Goal: Task Accomplishment & Management: Manage account settings

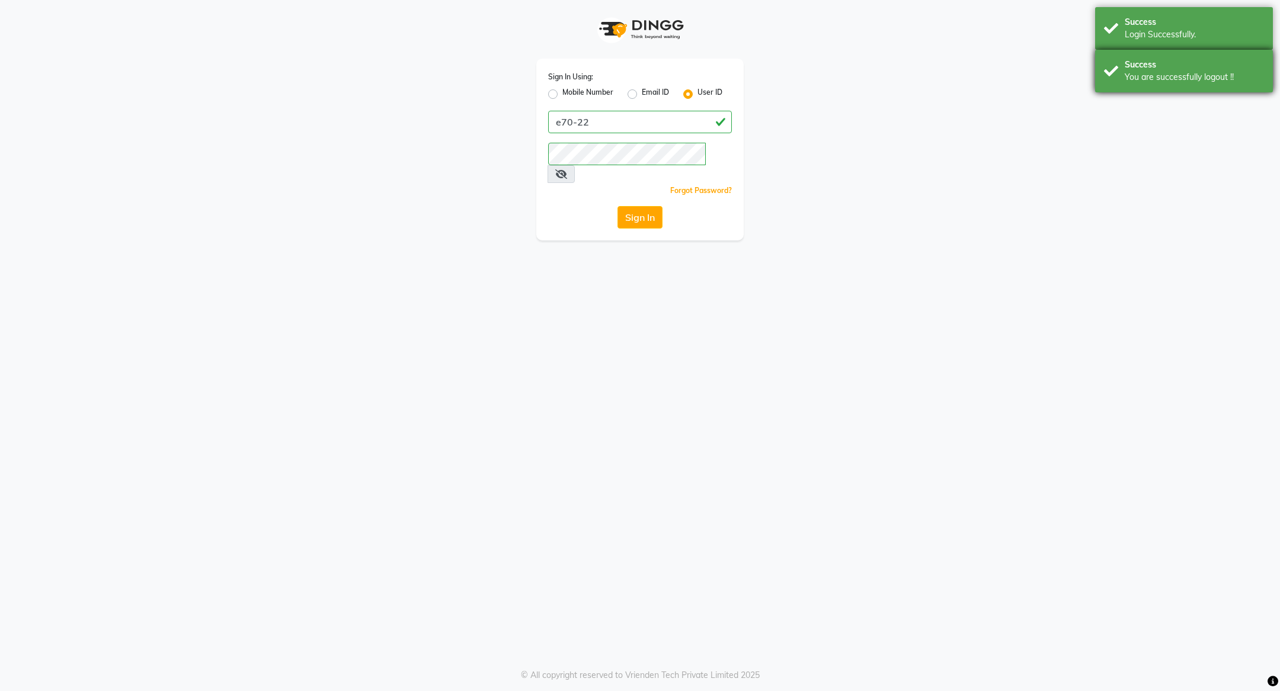
click at [1180, 52] on div "Success You are successfully logout !!" at bounding box center [1184, 71] width 178 height 43
click at [1180, 24] on div "Success" at bounding box center [1193, 22] width 139 height 12
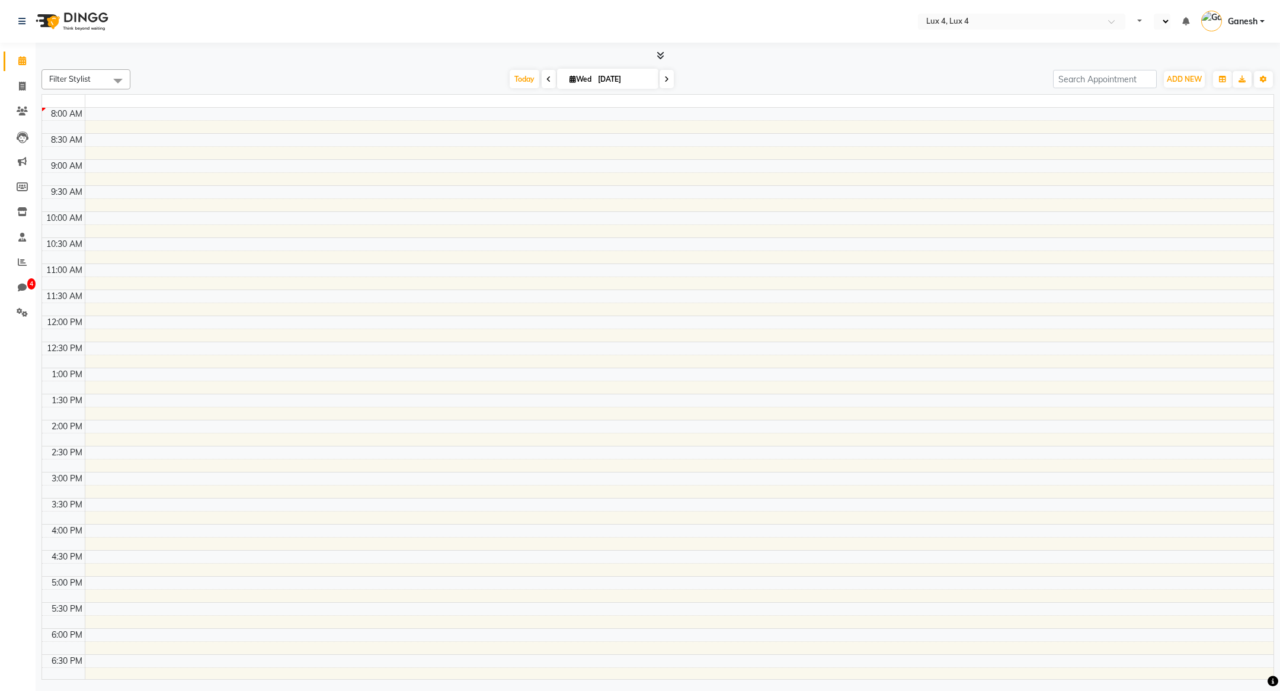
click at [633, 197] on tbody "8:00 AM 8:30 AM 9:00 AM 9:30 AM 10:00 AM 10:30 AM 11:00 AM 11:30 AM 12:00 PM 12…" at bounding box center [657, 420] width 1231 height 625
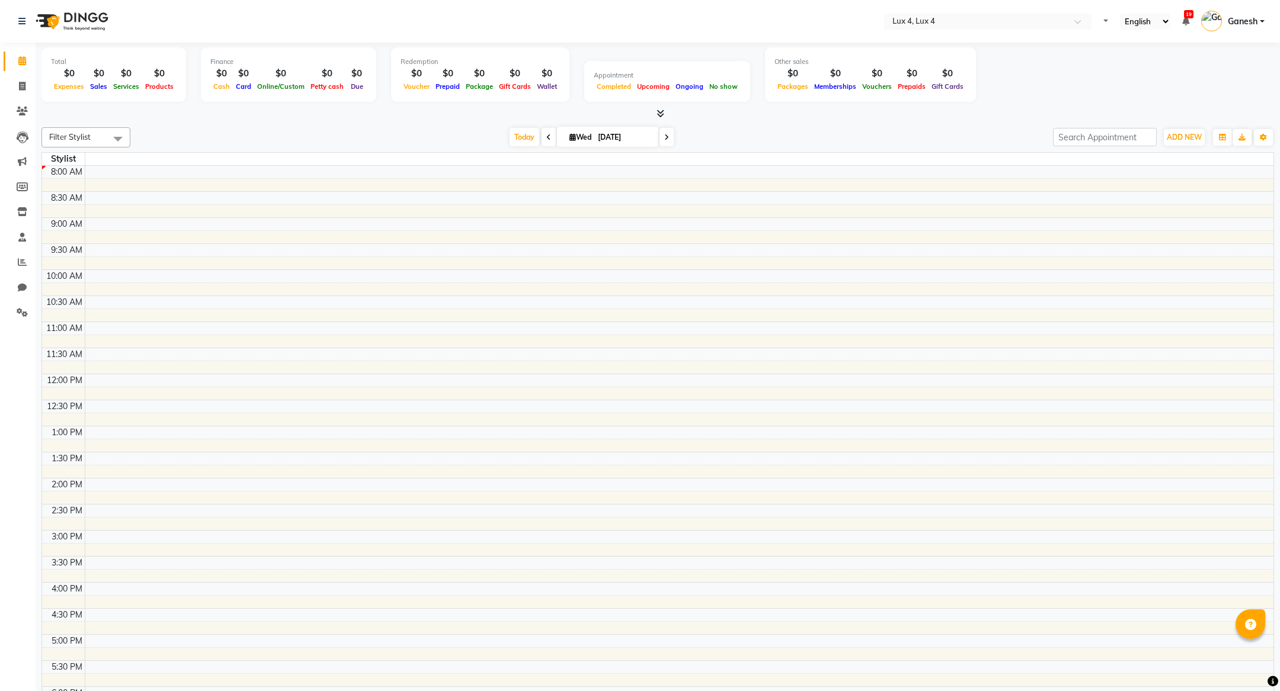
select select "en"
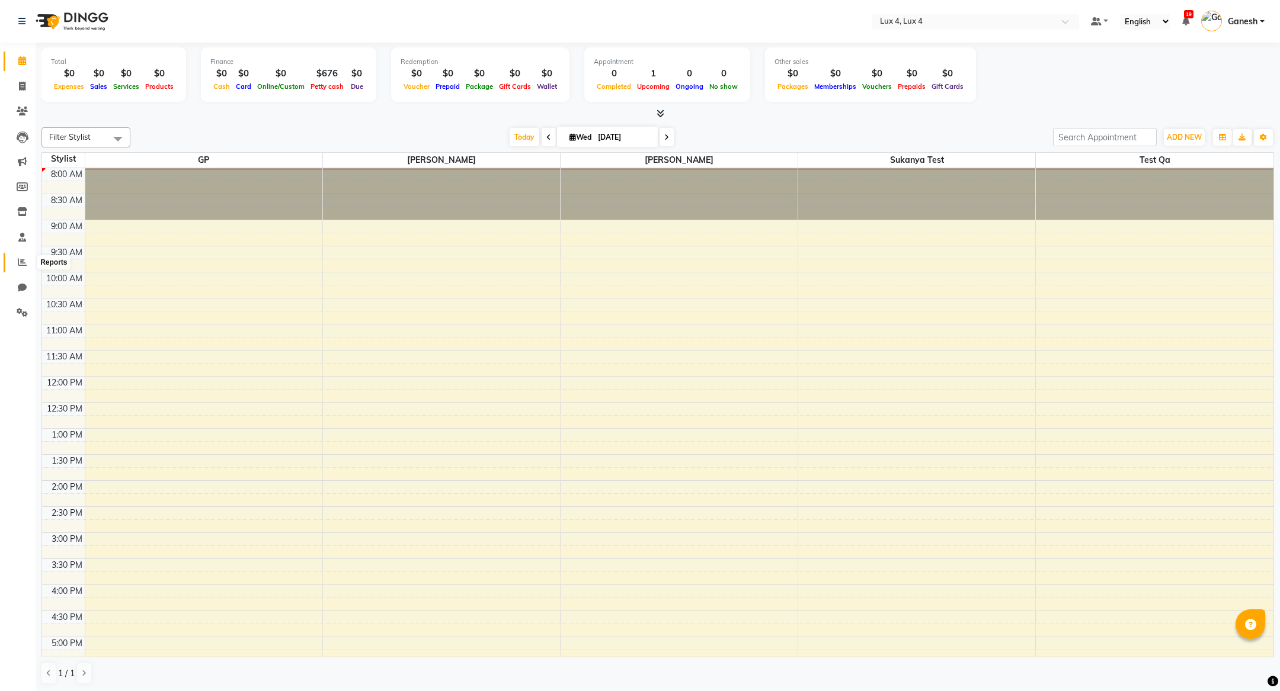
click at [21, 258] on icon at bounding box center [22, 262] width 9 height 9
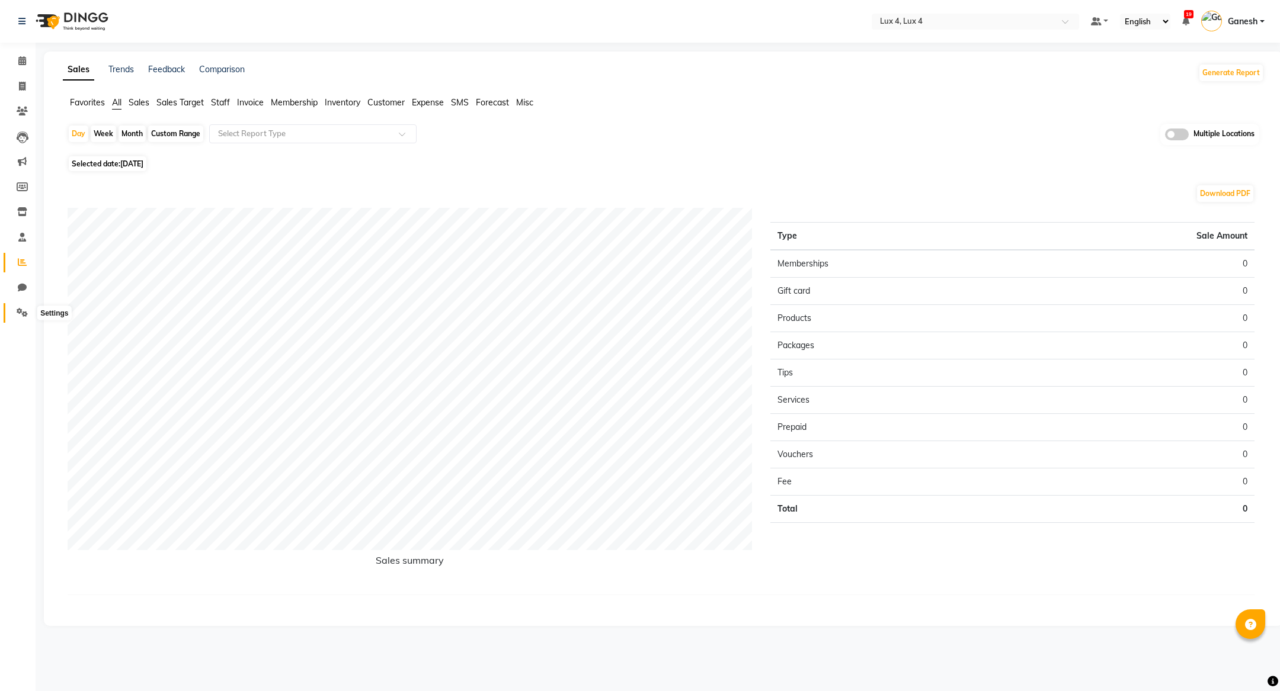
click at [23, 307] on span at bounding box center [22, 313] width 21 height 14
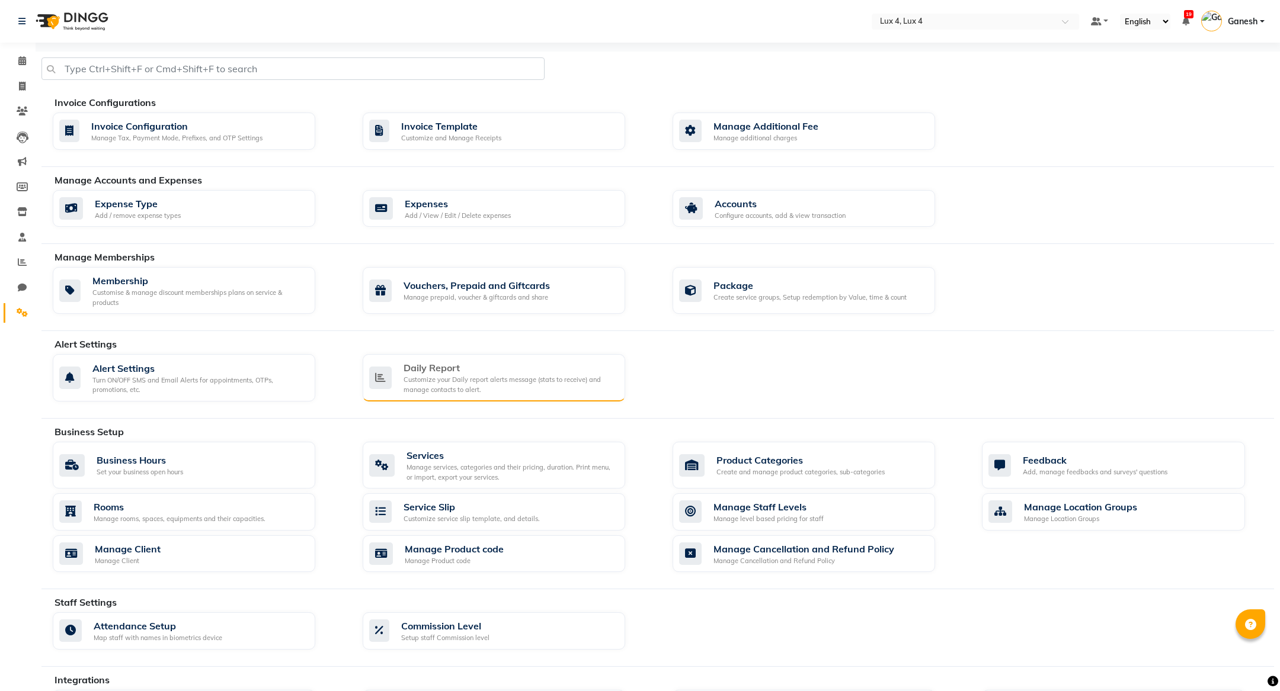
click at [409, 375] on div "Customize your Daily report alerts message (stats to receive) and manage contac…" at bounding box center [509, 385] width 212 height 20
select select "1260"
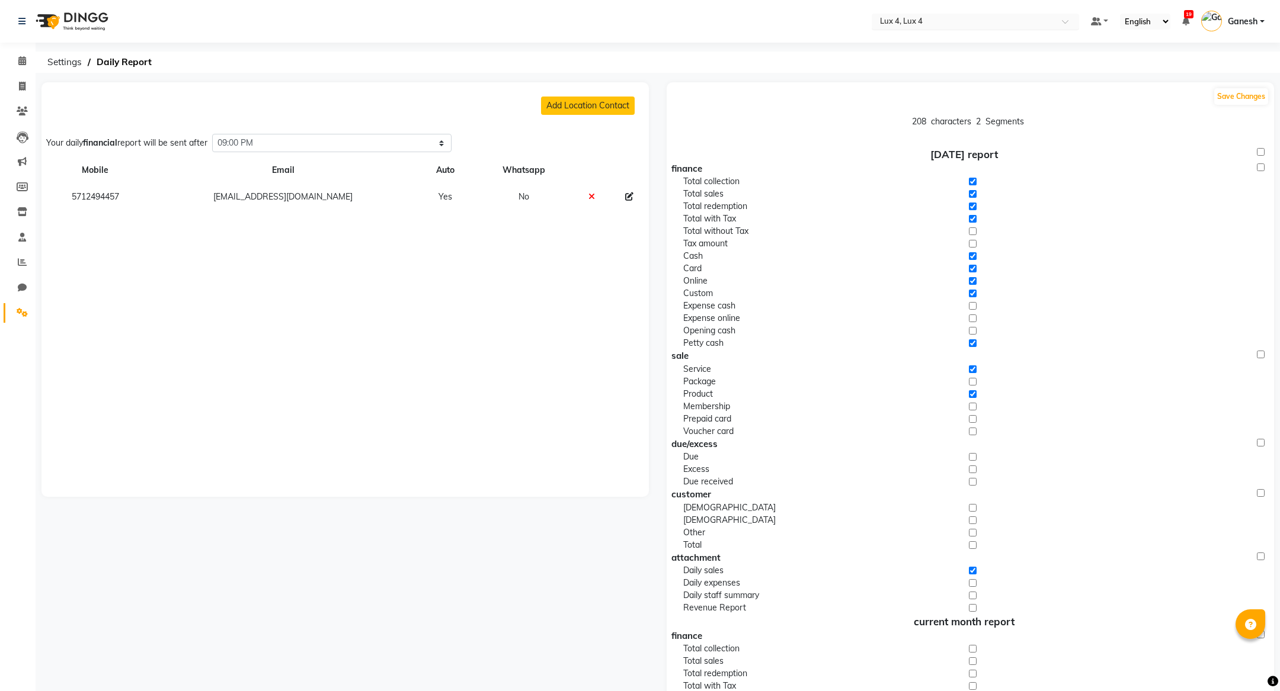
click at [960, 18] on input "text" at bounding box center [963, 23] width 172 height 12
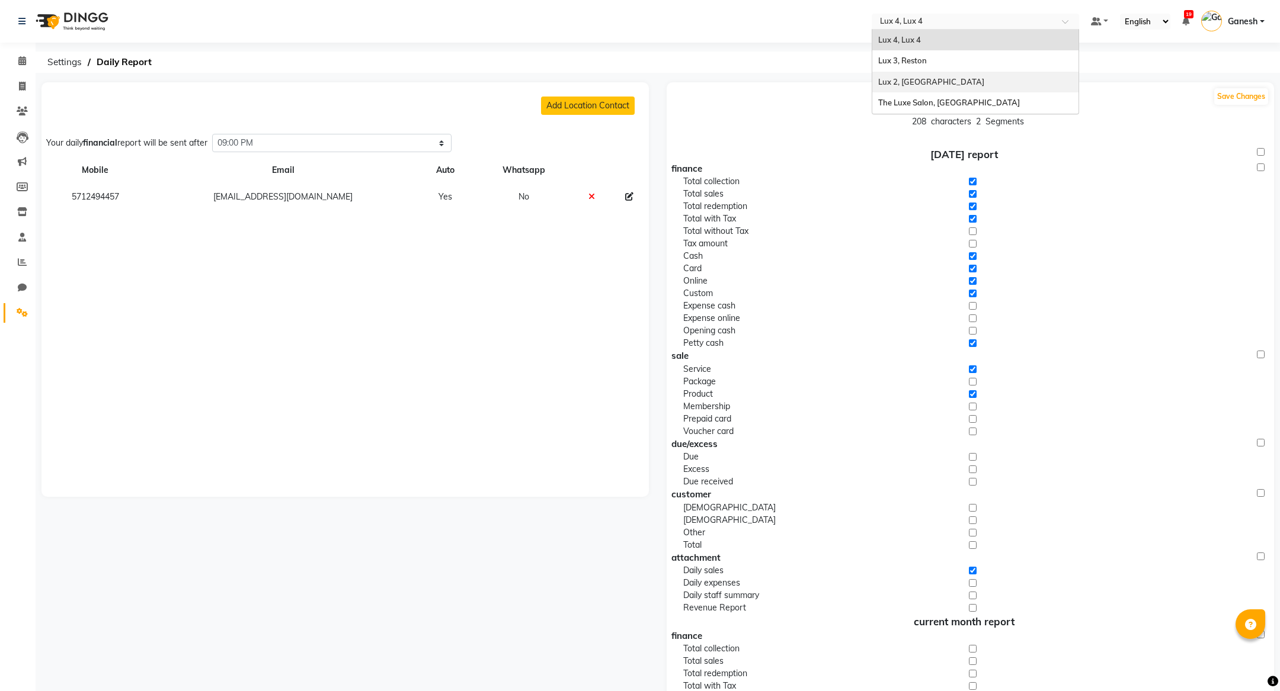
click at [929, 78] on div "Lux 2, [GEOGRAPHIC_DATA]" at bounding box center [975, 82] width 206 height 21
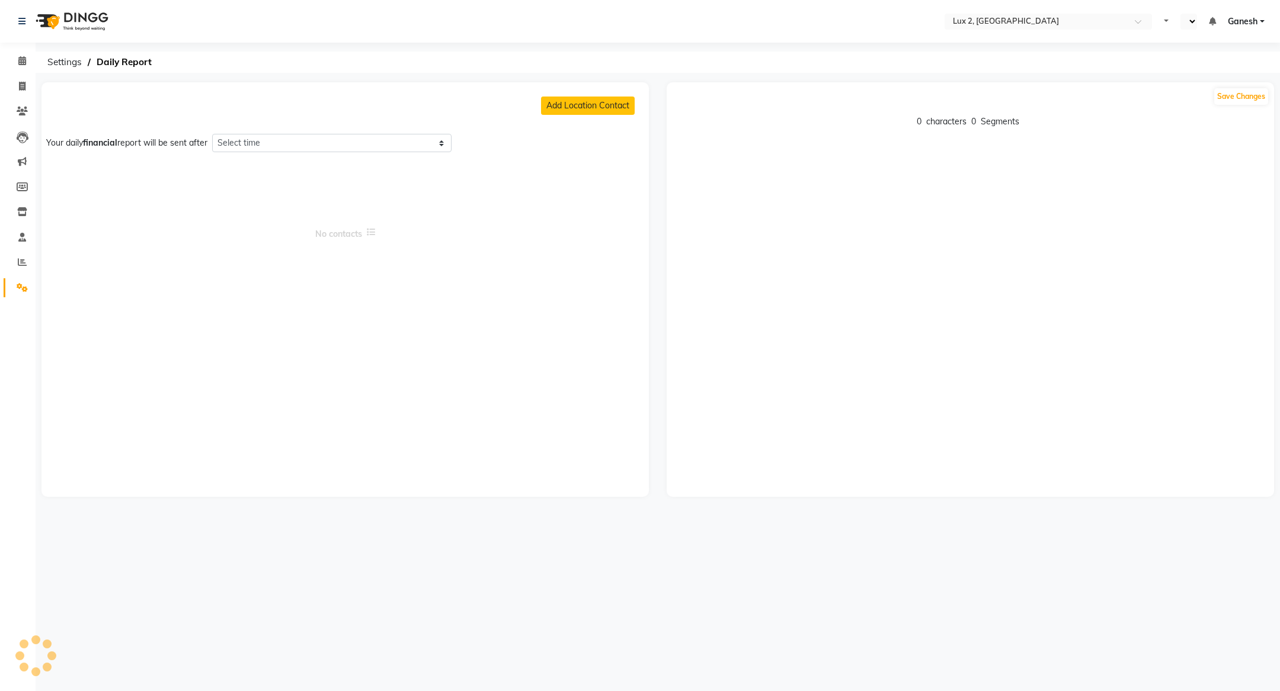
select select "1350"
select select "en"
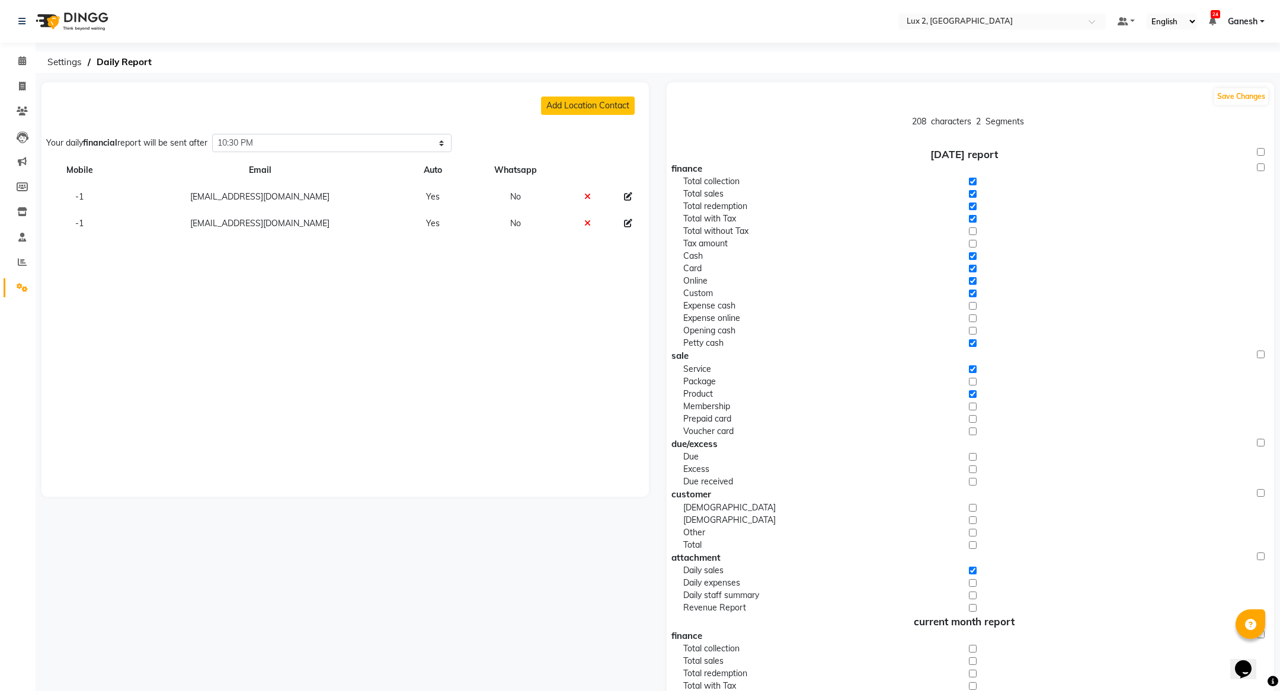
click at [618, 200] on td at bounding box center [628, 197] width 42 height 27
click at [630, 197] on td at bounding box center [628, 197] width 42 height 27
click at [627, 200] on icon at bounding box center [628, 197] width 8 height 8
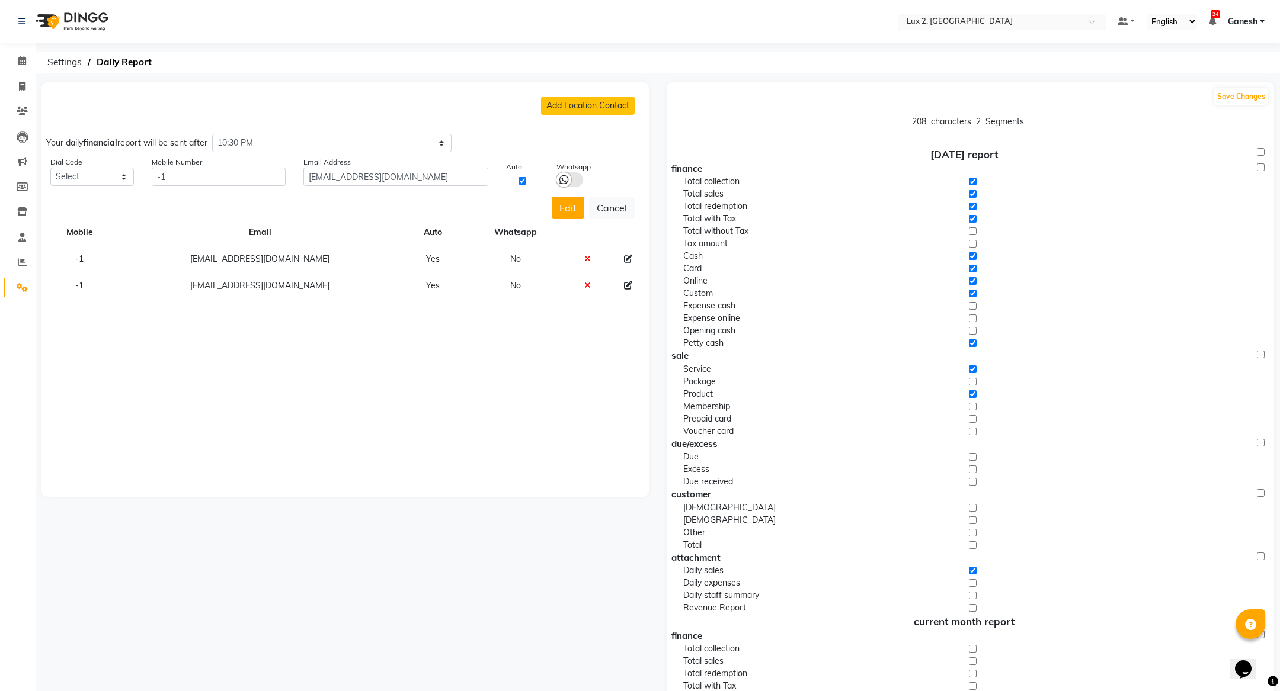
click at [929, 21] on input "text" at bounding box center [990, 23] width 172 height 12
click at [925, 105] on span "The Luxe Salon, [GEOGRAPHIC_DATA]" at bounding box center [976, 102] width 142 height 9
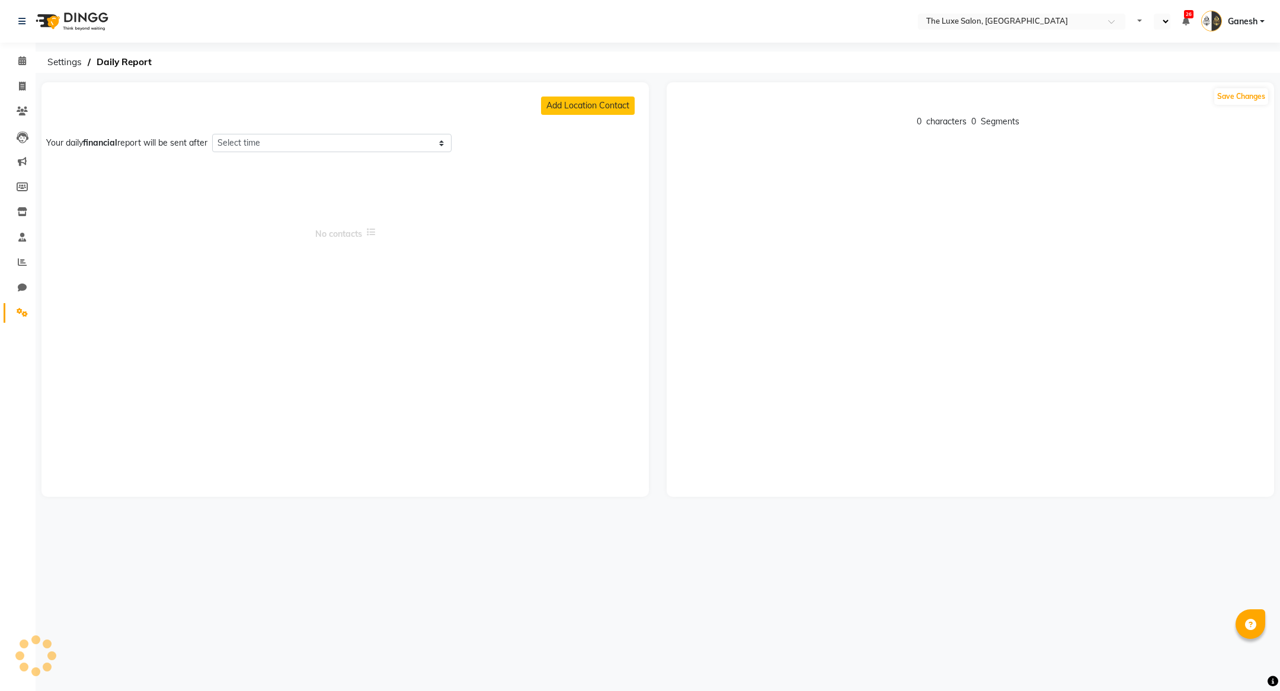
select select "1095"
select select "en"
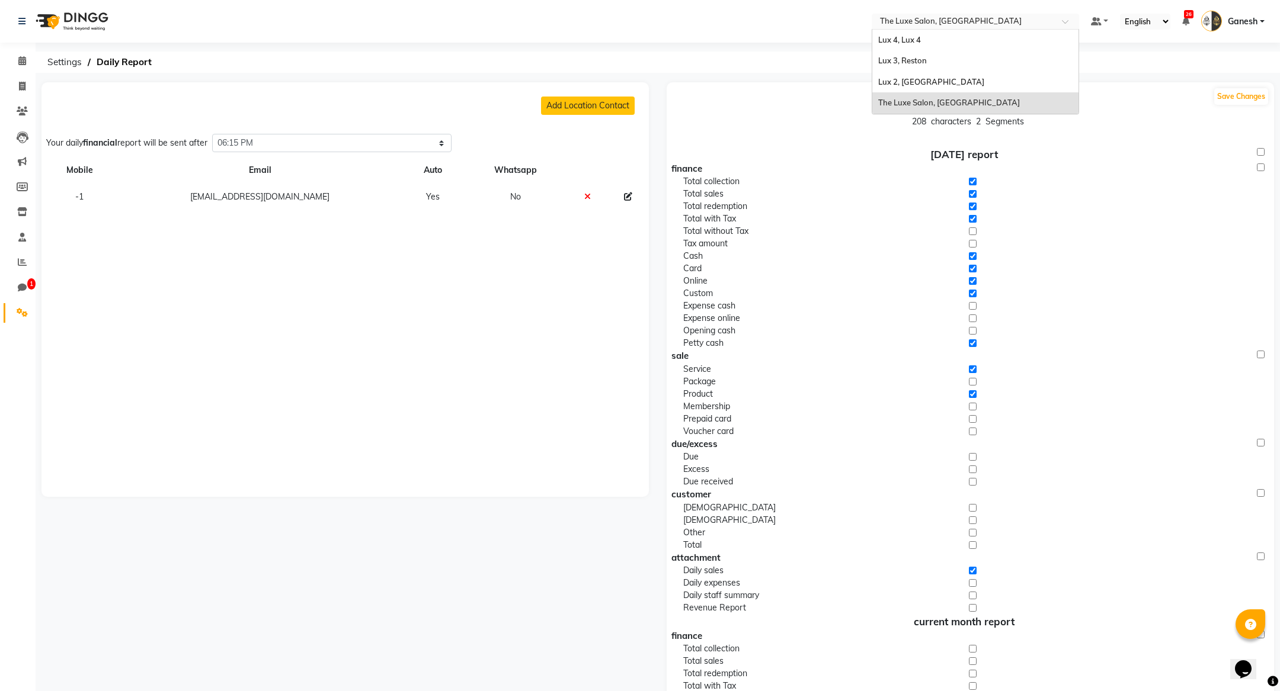
click at [957, 20] on input "text" at bounding box center [963, 23] width 172 height 12
click at [911, 81] on span "Lux 2, [GEOGRAPHIC_DATA]" at bounding box center [931, 81] width 106 height 9
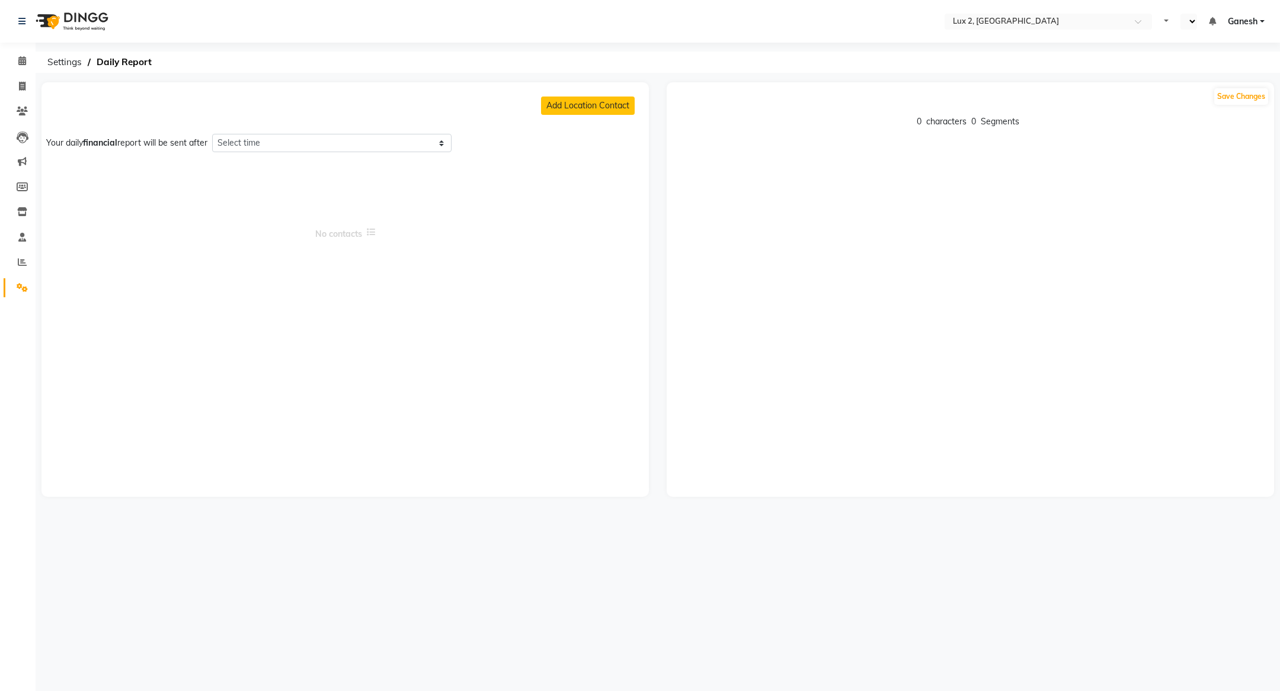
select select "en"
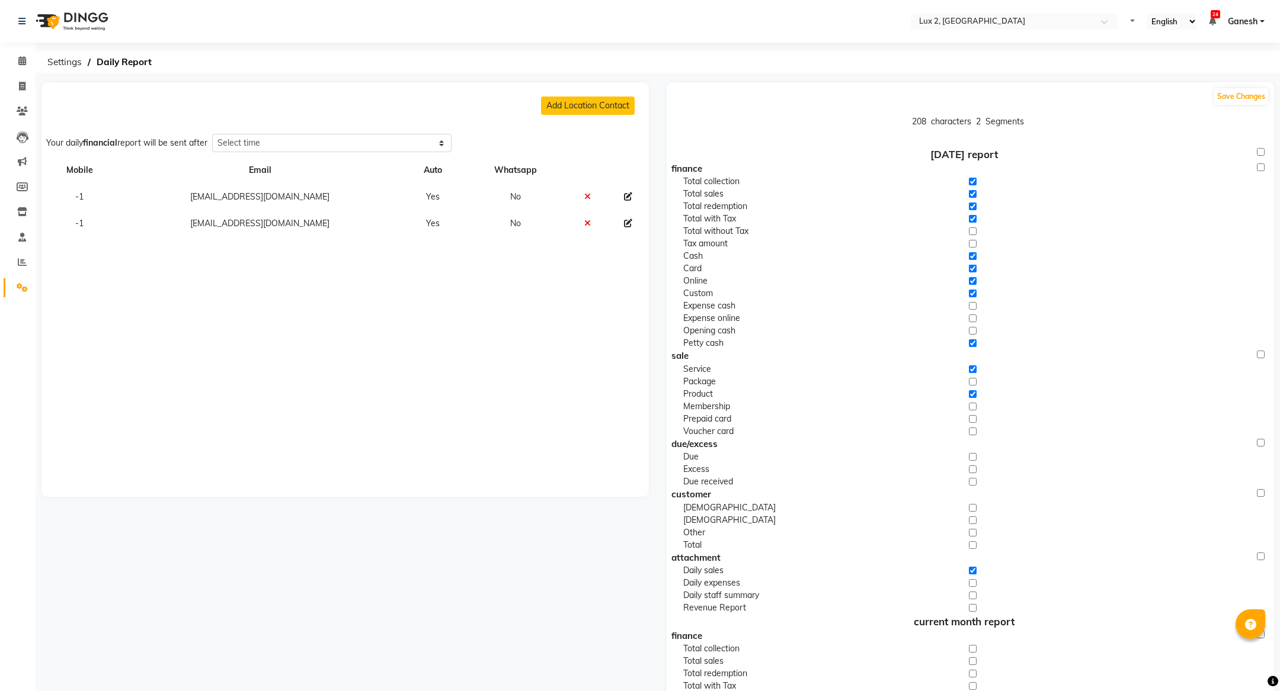
select select "1350"
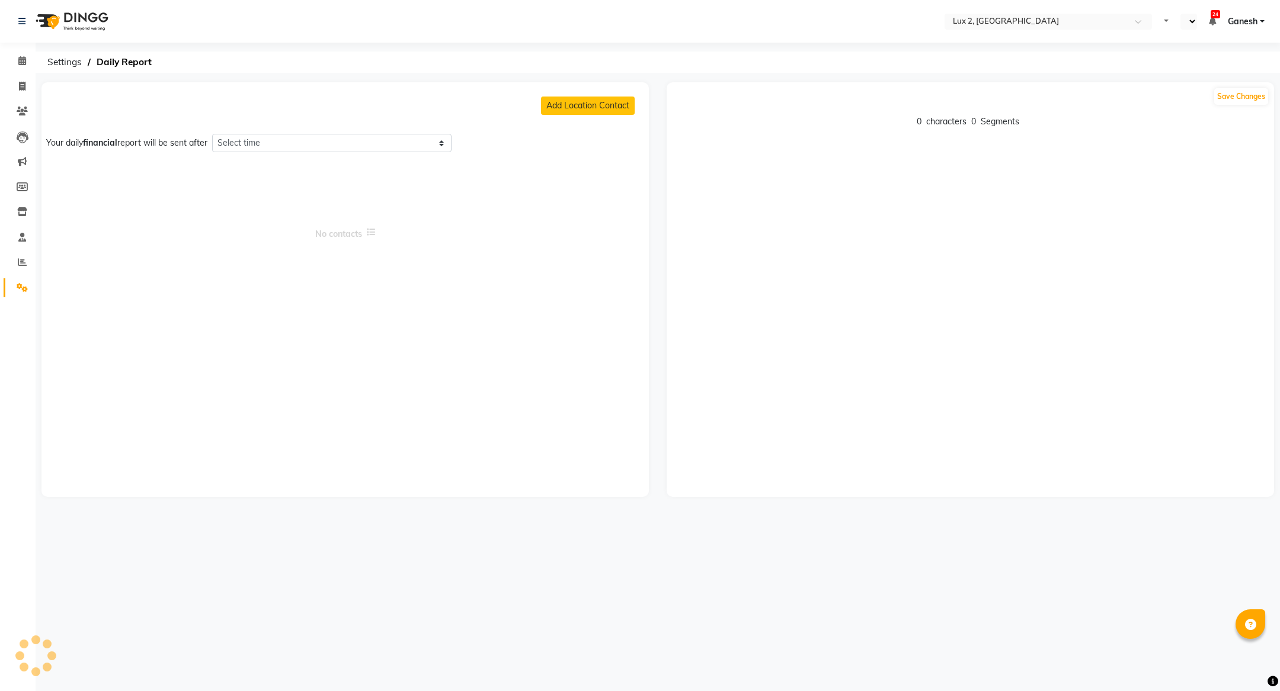
select select "1350"
select select "en"
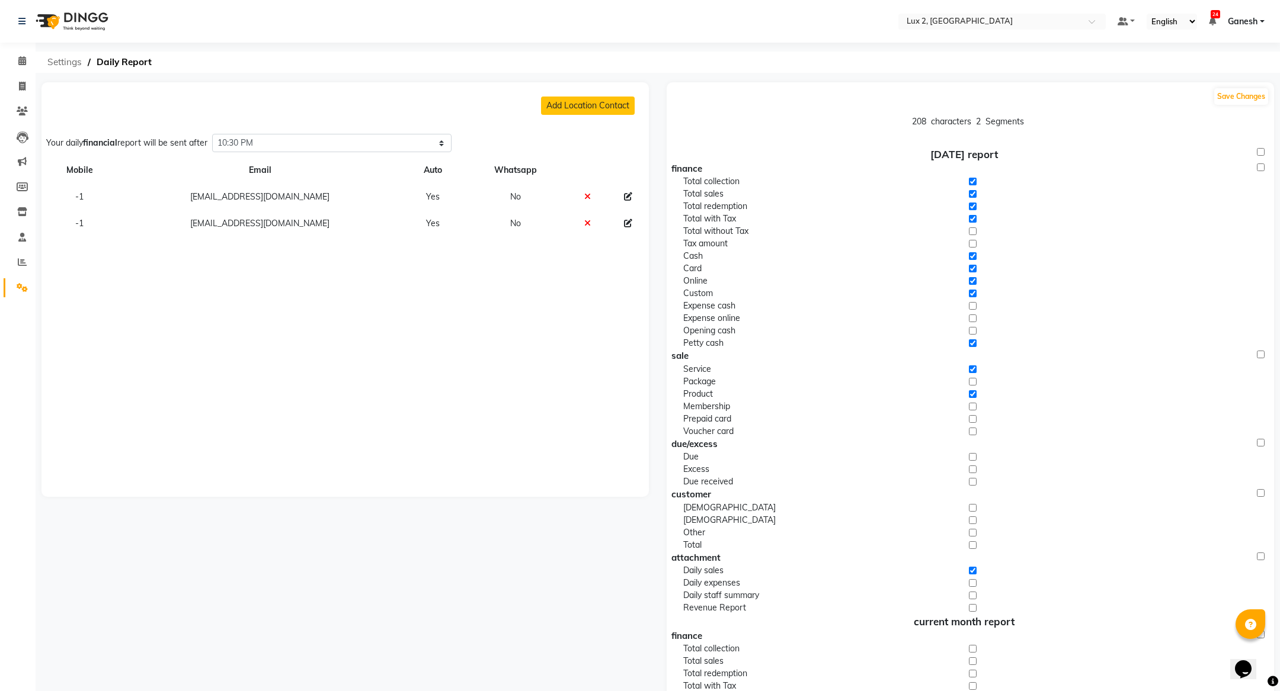
click at [62, 67] on span "Settings" at bounding box center [64, 62] width 46 height 21
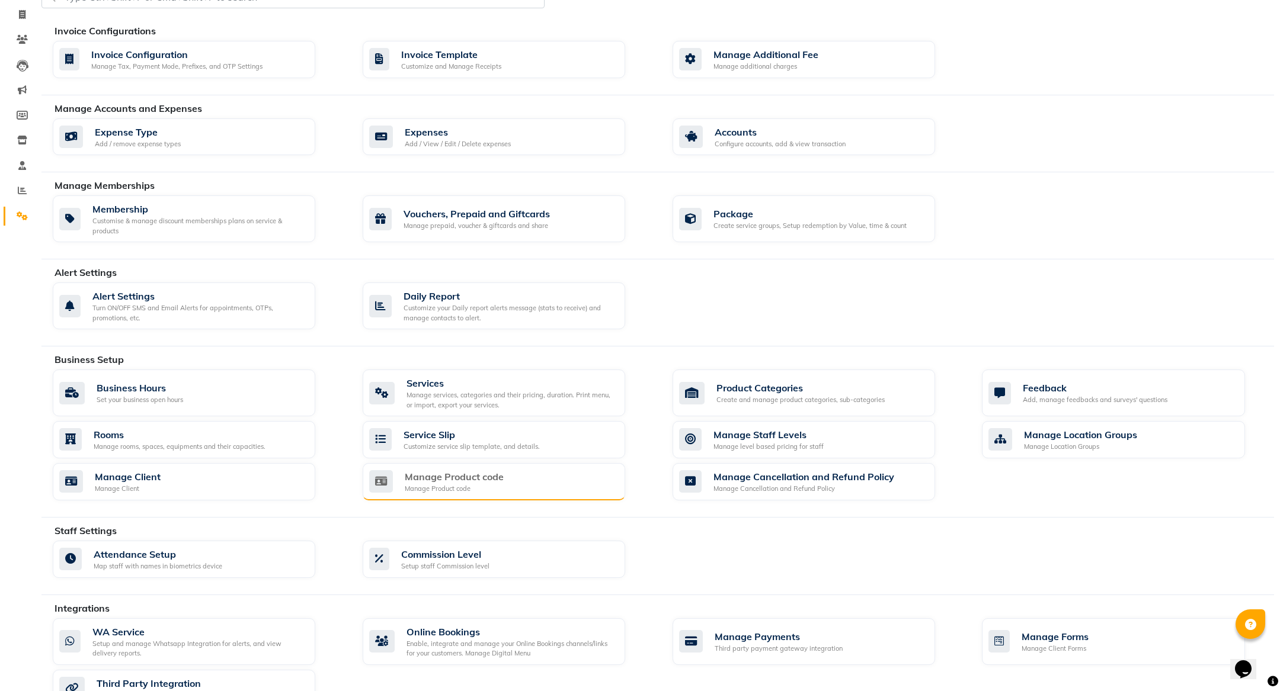
scroll to position [76, 0]
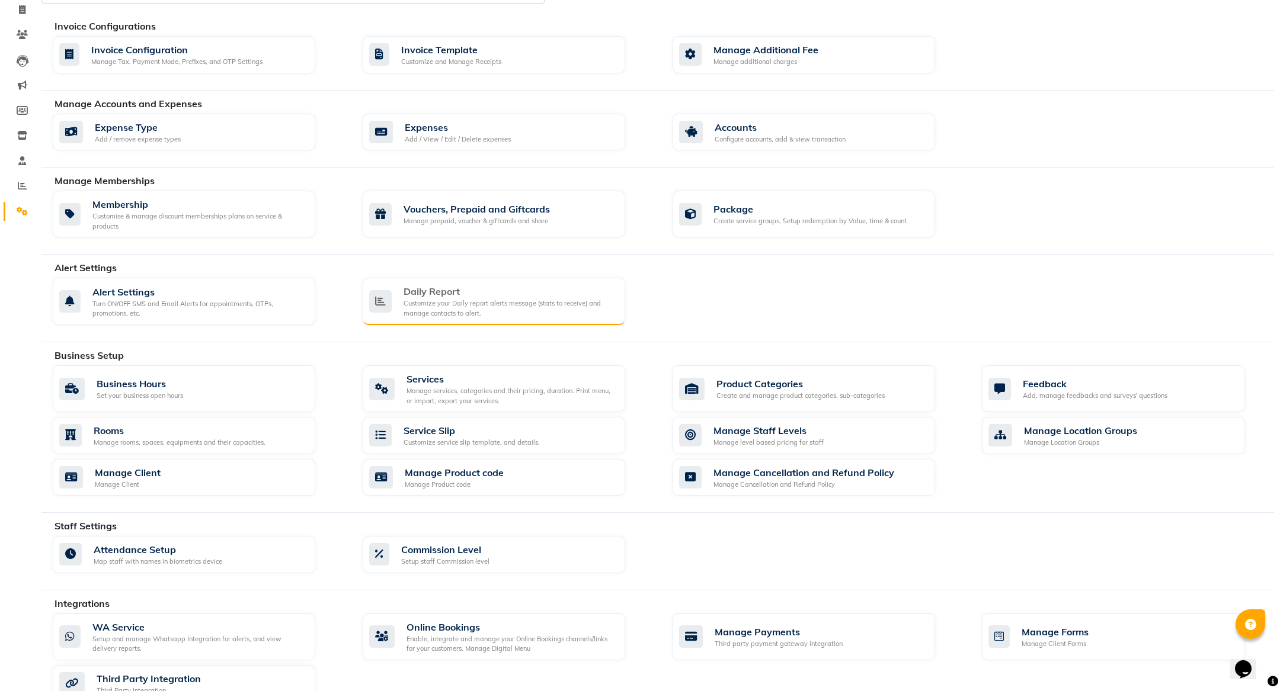
click at [456, 315] on div "Customize your Daily report alerts message (stats to receive) and manage contac…" at bounding box center [509, 309] width 212 height 20
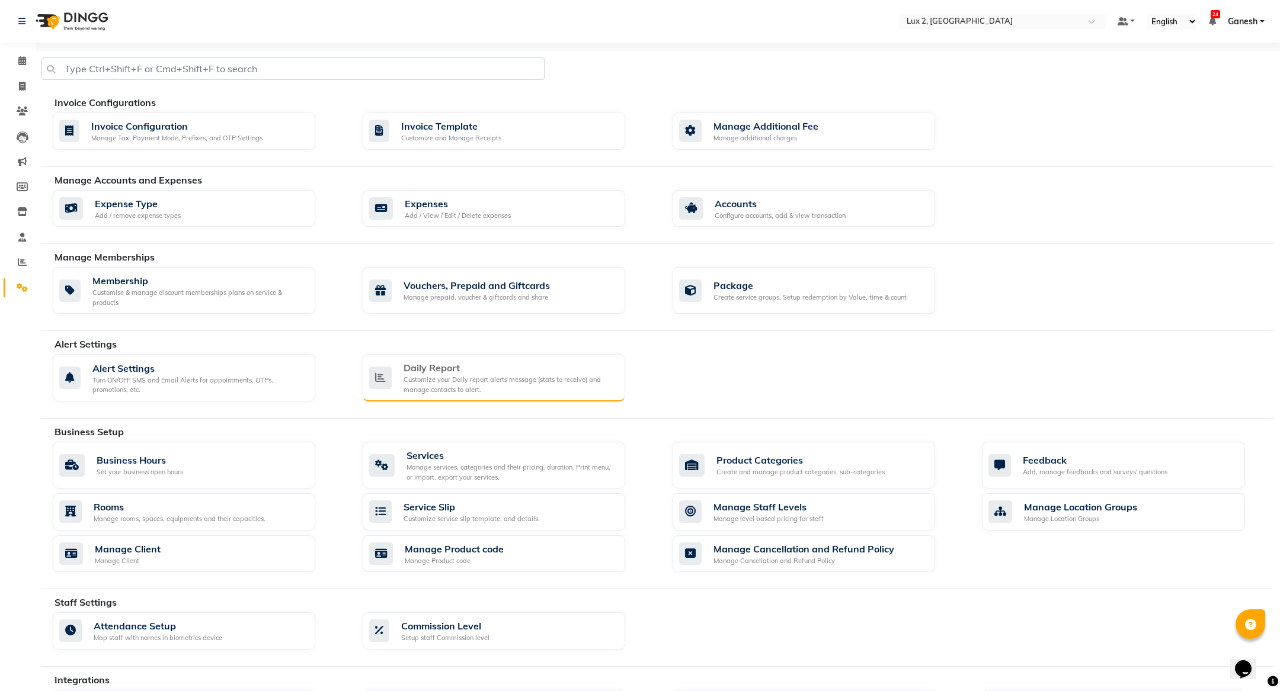
select select "1350"
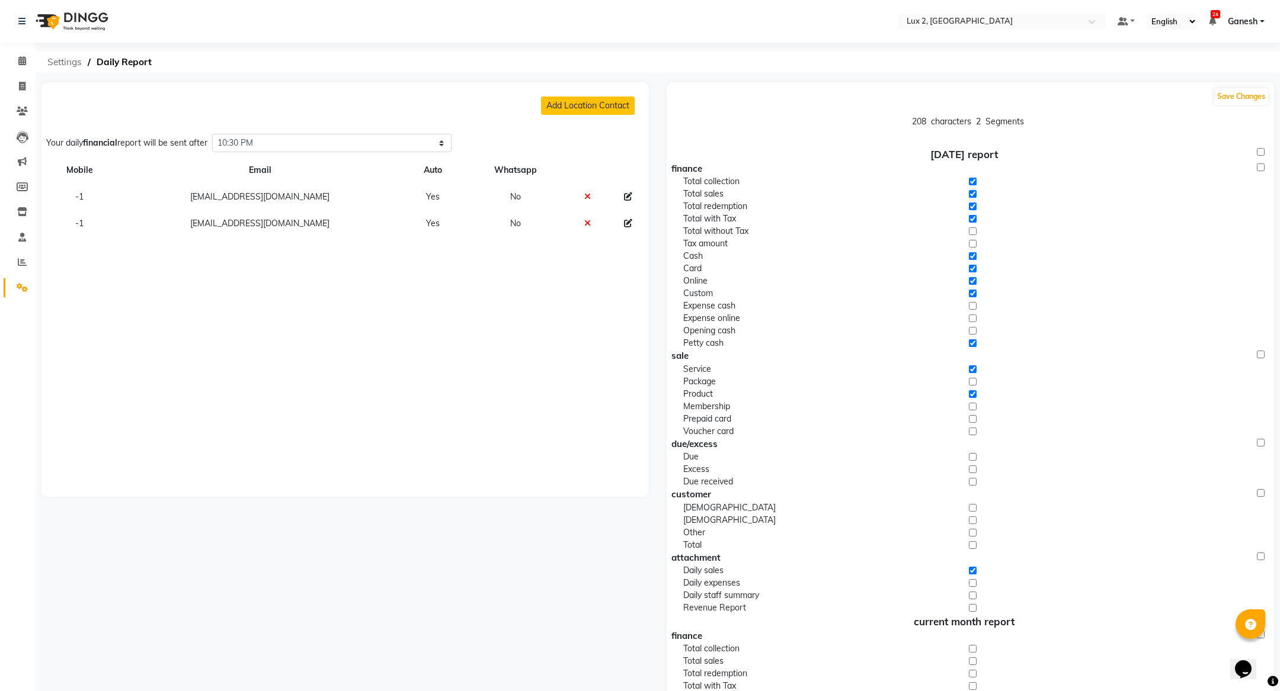
click at [72, 68] on span "Settings" at bounding box center [64, 62] width 46 height 21
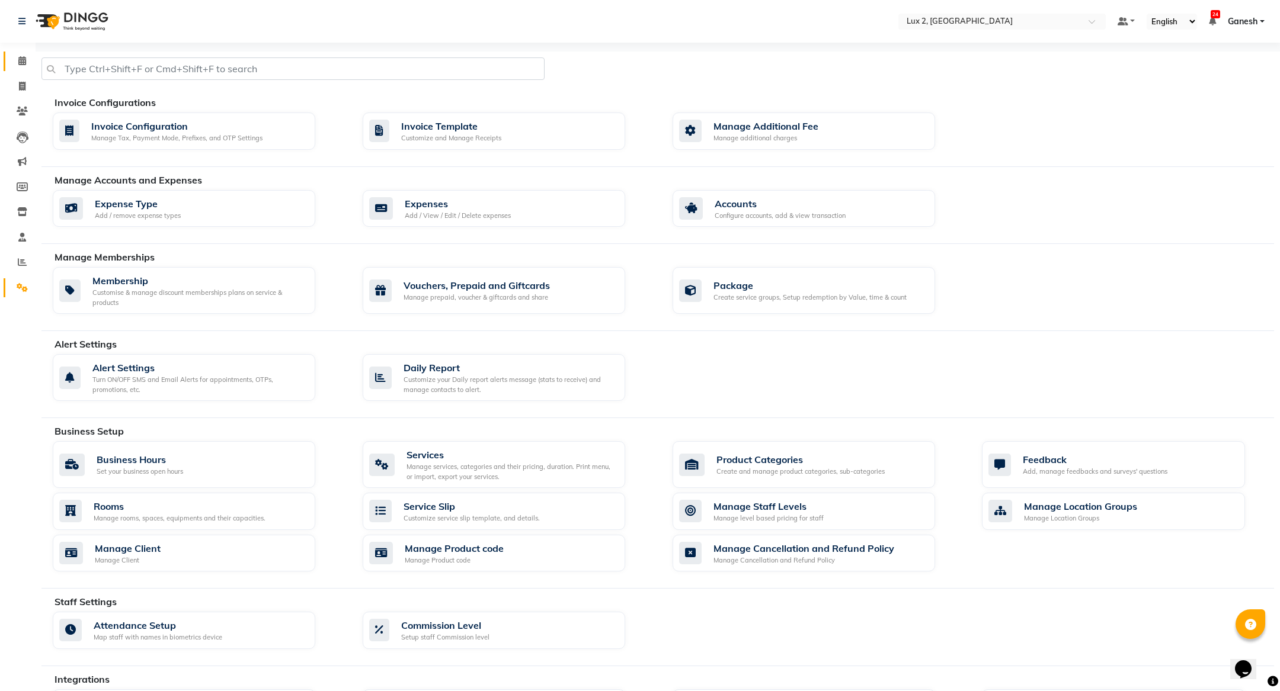
click at [22, 53] on link "Calendar" at bounding box center [18, 62] width 28 height 20
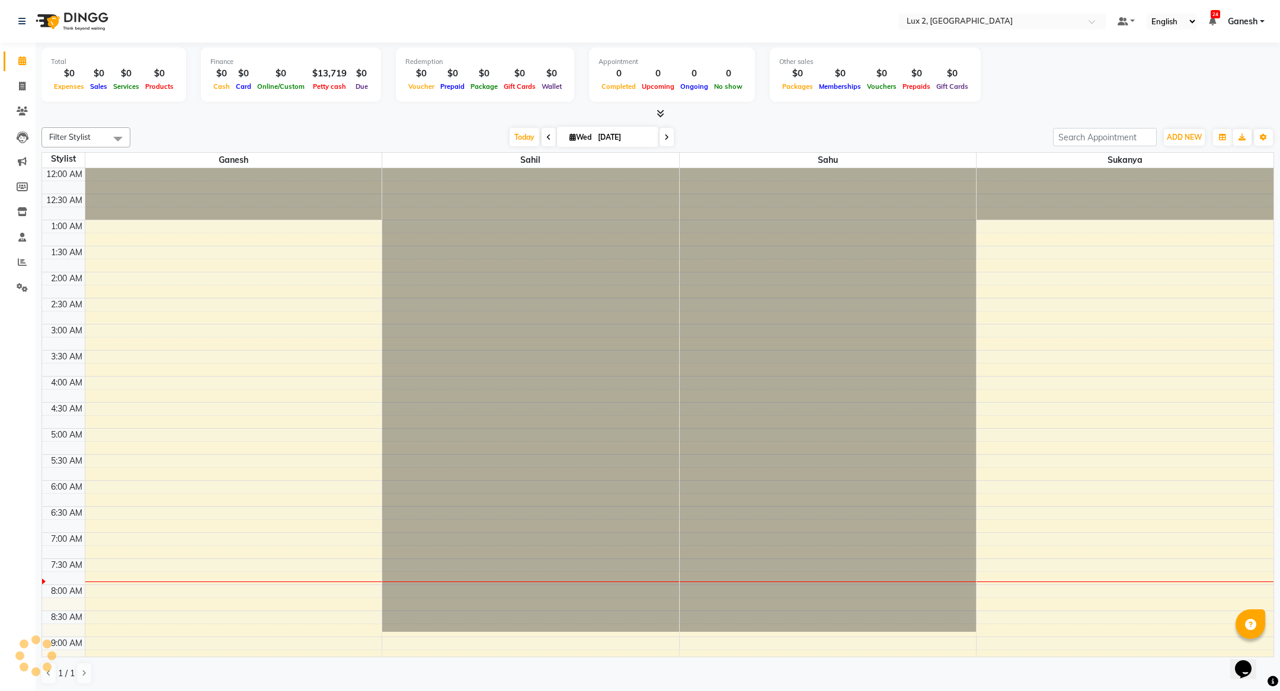
scroll to position [309, 0]
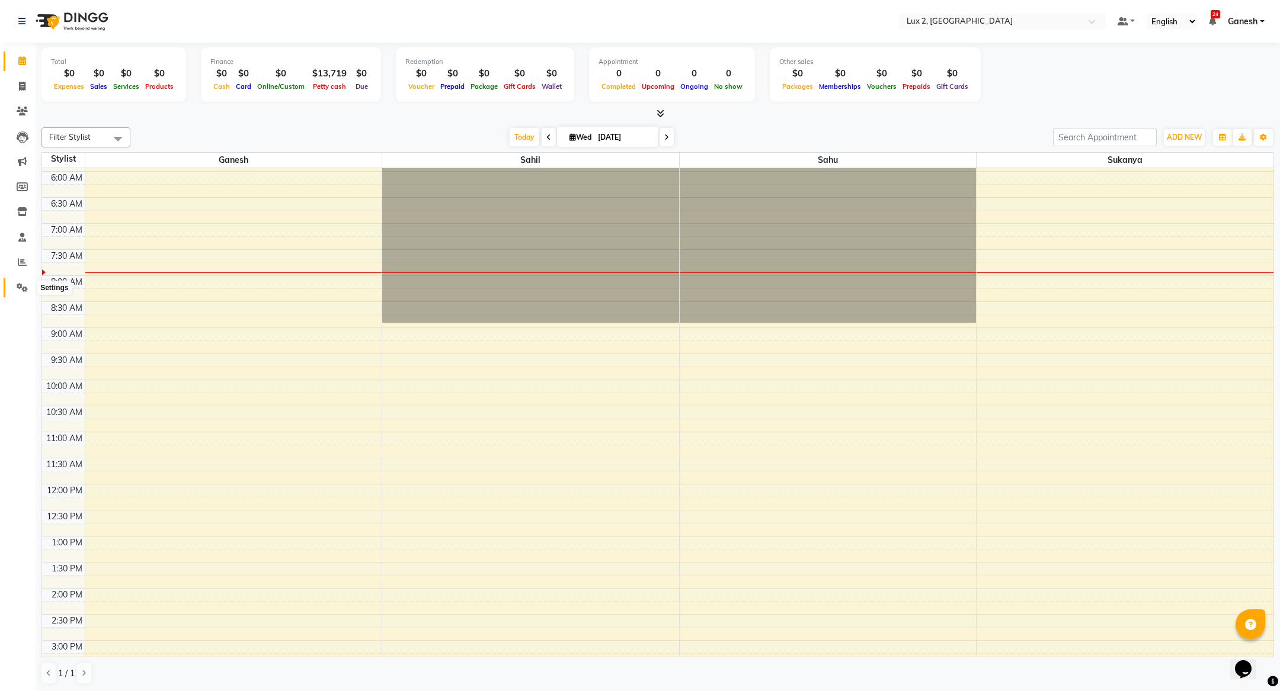
click at [20, 286] on icon at bounding box center [22, 287] width 11 height 9
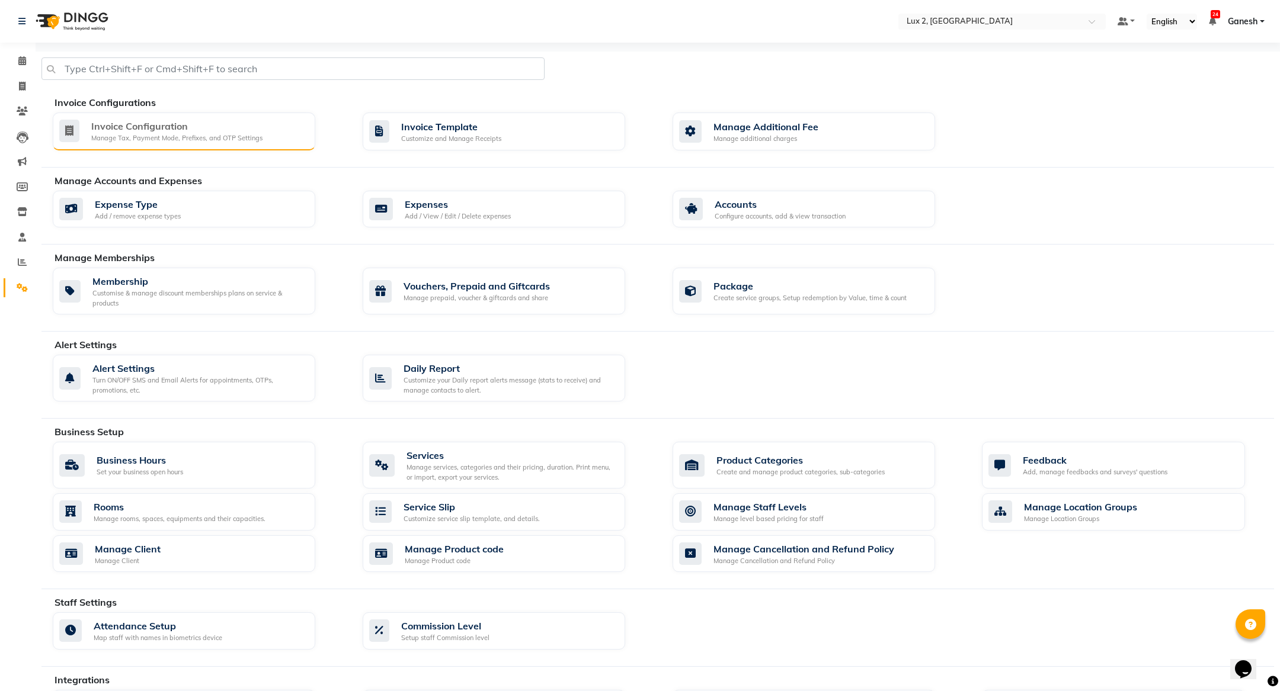
click at [136, 142] on div "Manage Tax, Payment Mode, Prefixes, and OTP Settings" at bounding box center [176, 138] width 171 height 10
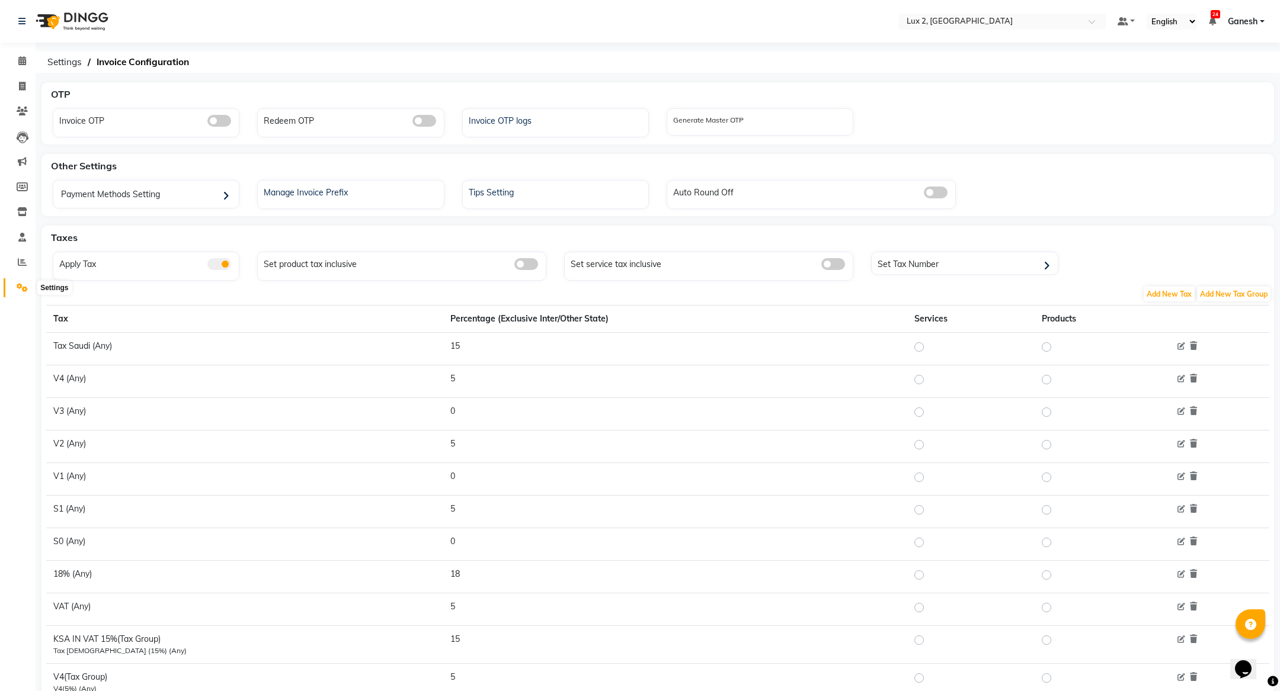
click at [17, 286] on icon at bounding box center [22, 287] width 11 height 9
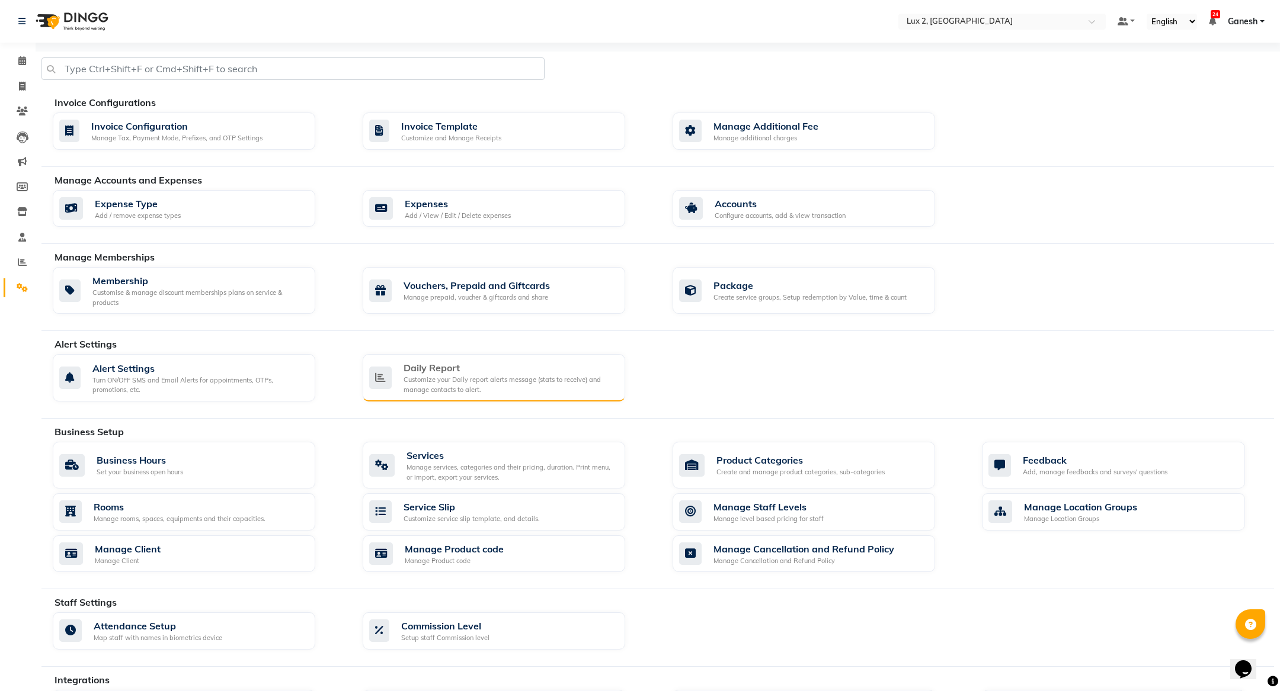
click at [437, 377] on div "Customize your Daily report alerts message (stats to receive) and manage contac…" at bounding box center [509, 385] width 212 height 20
select select "1350"
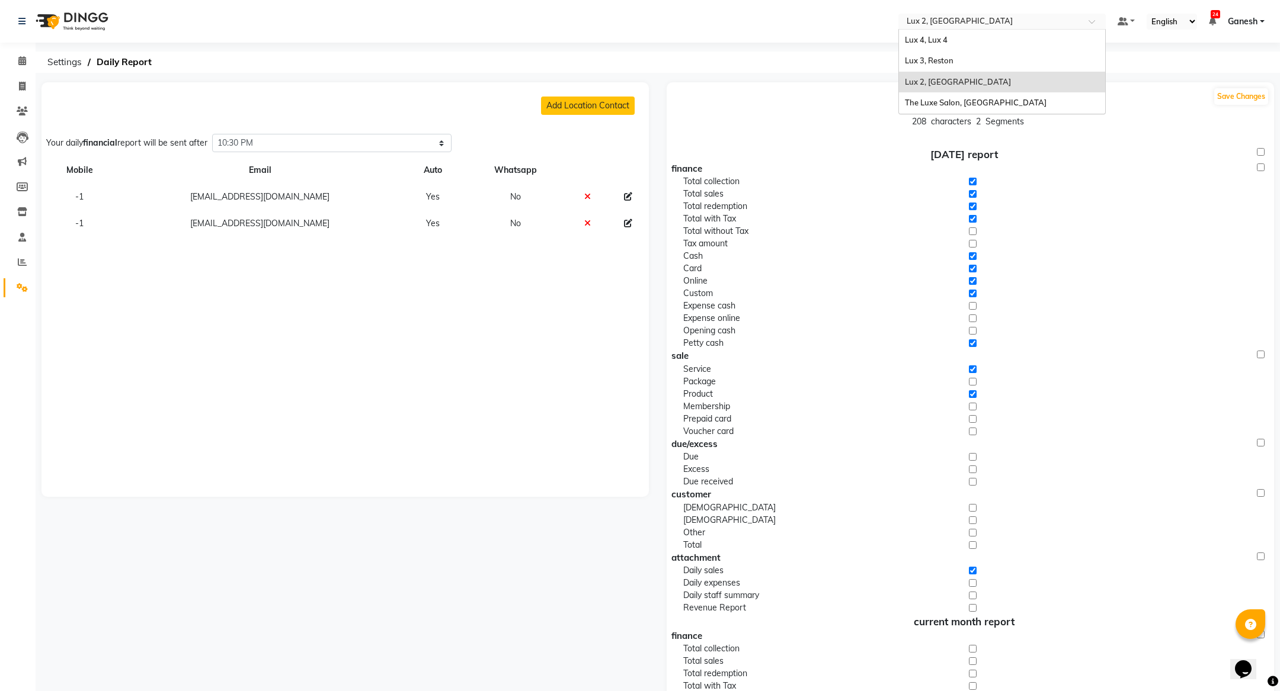
click at [943, 21] on input "text" at bounding box center [990, 23] width 172 height 12
click at [937, 38] on span "Lux 4, Lux 4" at bounding box center [926, 39] width 43 height 9
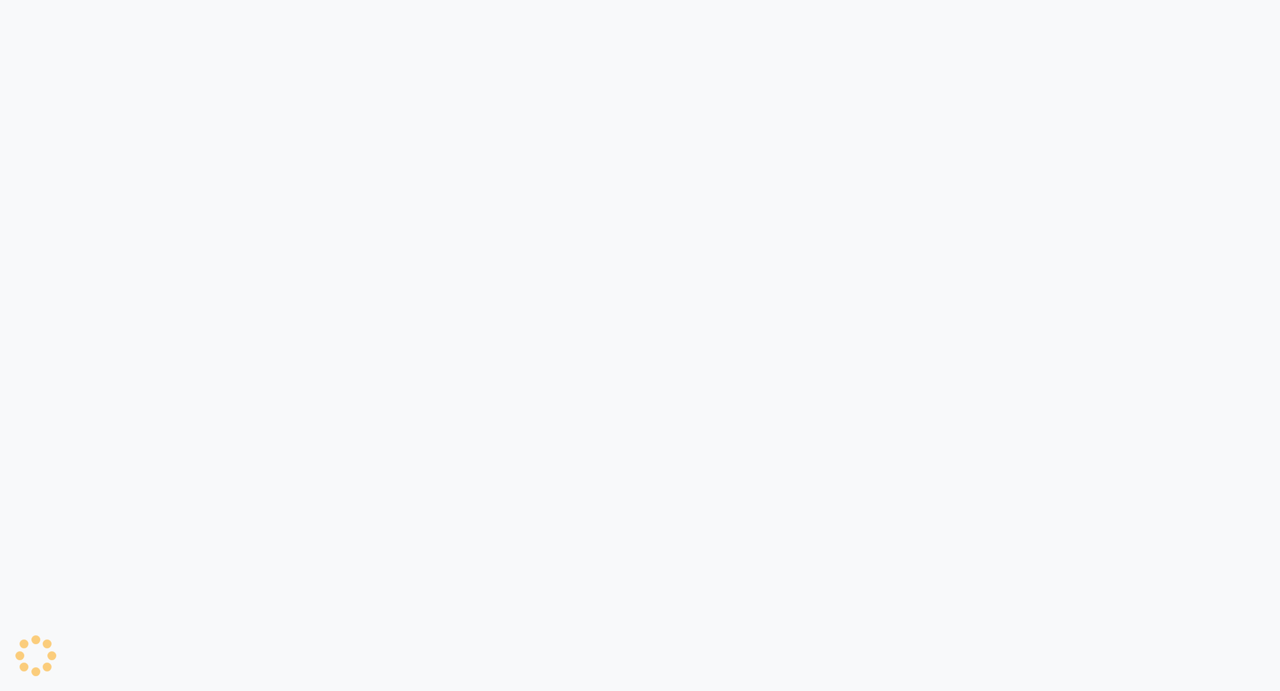
select select "1260"
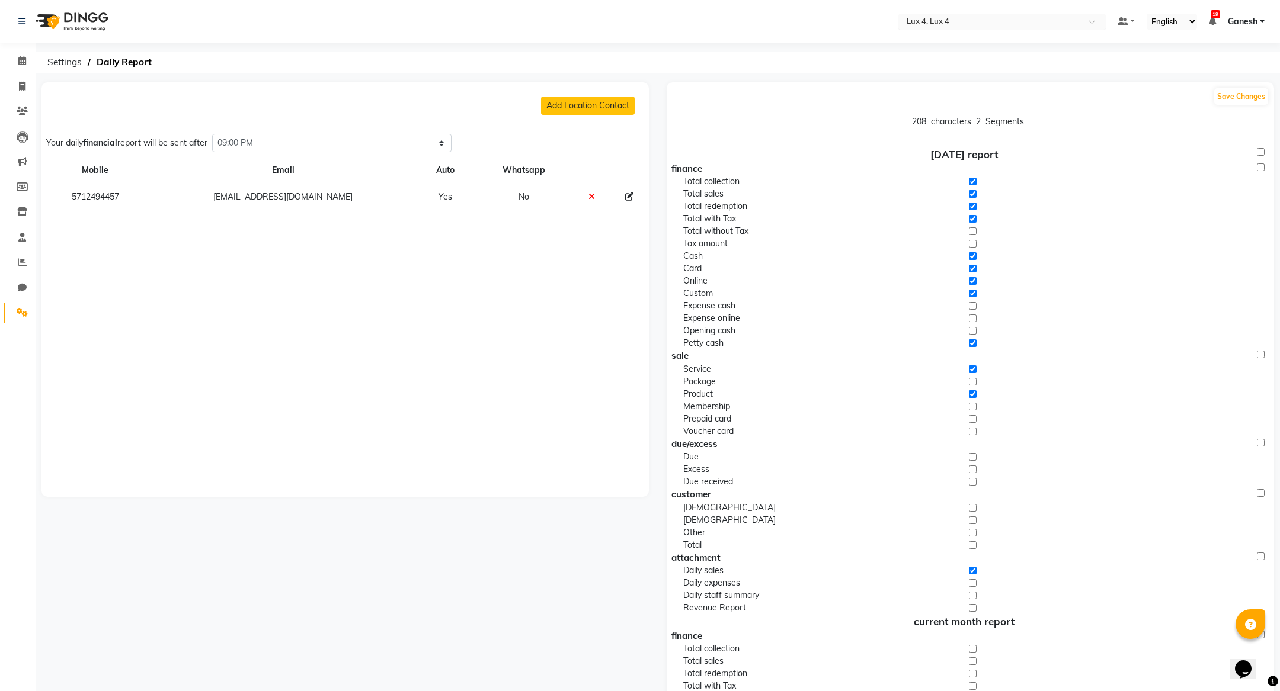
click at [941, 24] on input "text" at bounding box center [990, 23] width 172 height 12
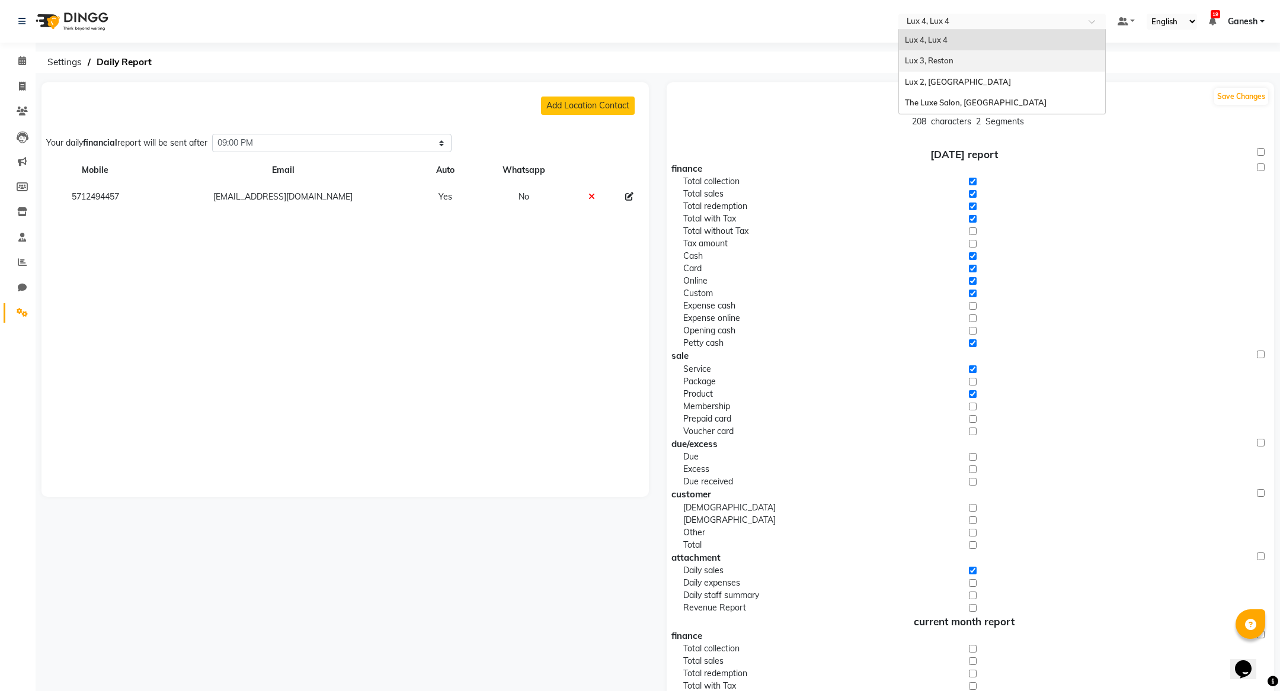
click at [937, 57] on span "Lux 3, Reston" at bounding box center [929, 60] width 49 height 9
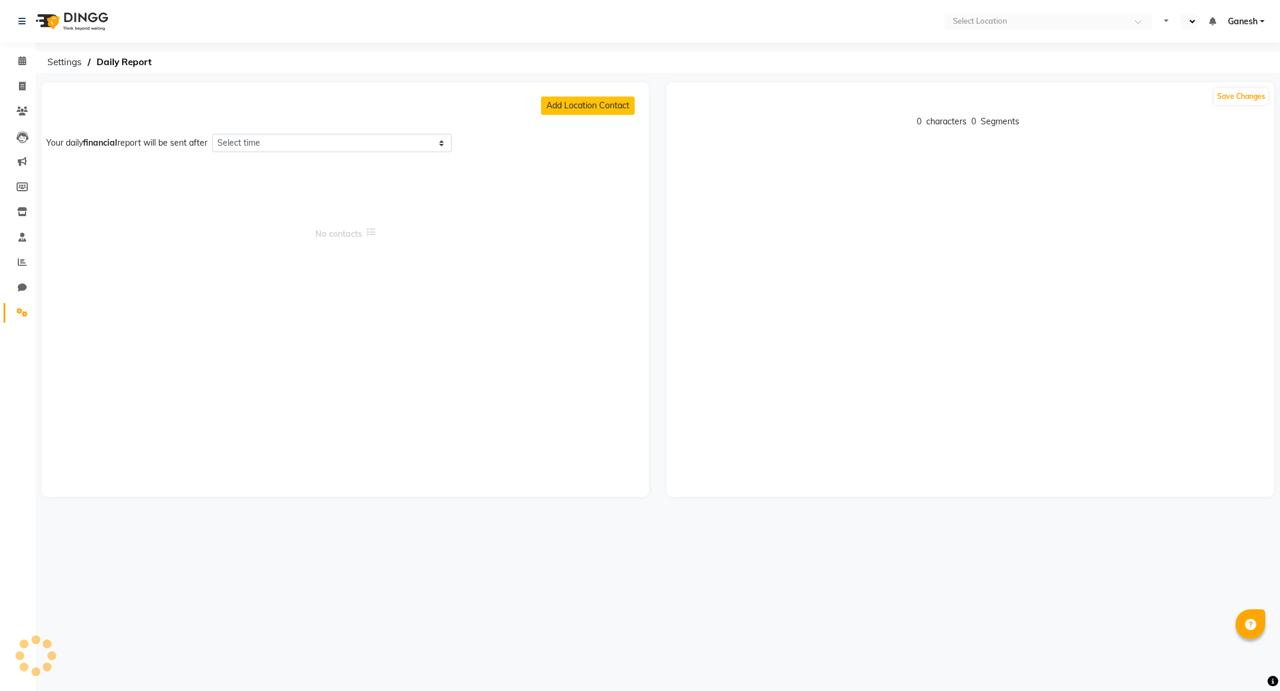
select select "1260"
select select "en"
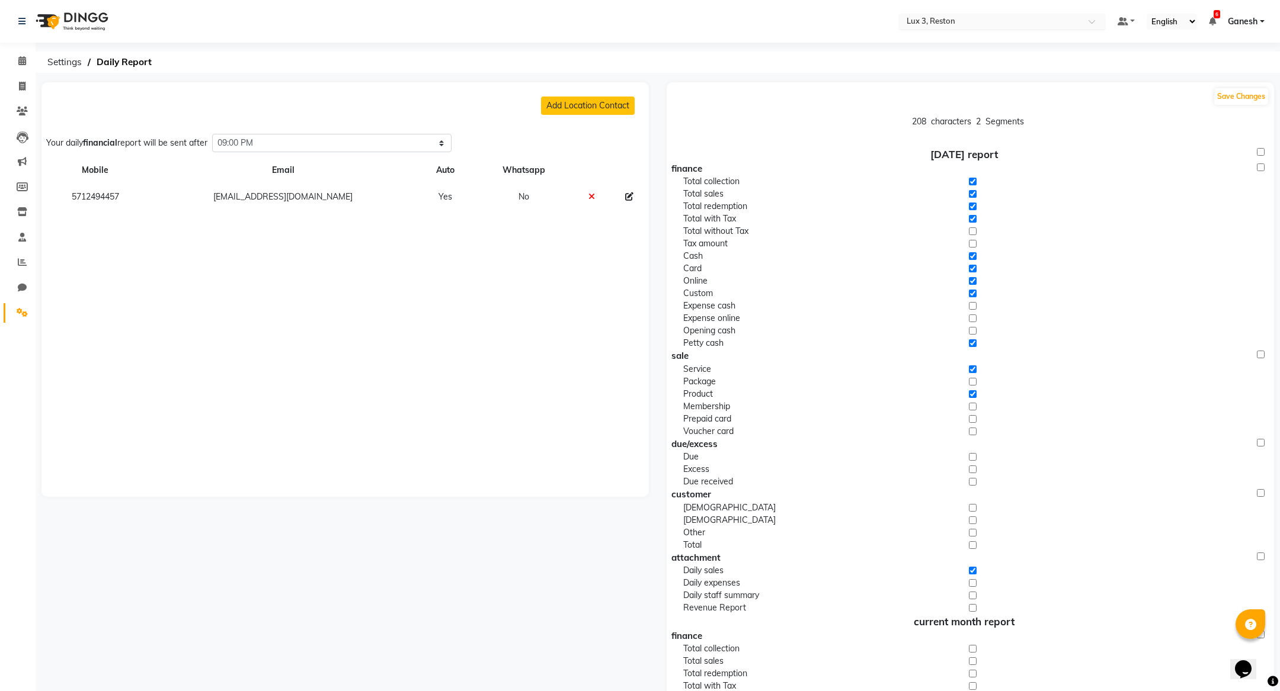
click at [944, 17] on input "text" at bounding box center [990, 23] width 172 height 12
click at [944, 110] on div "The Luxe Salon, [GEOGRAPHIC_DATA]" at bounding box center [1002, 102] width 206 height 21
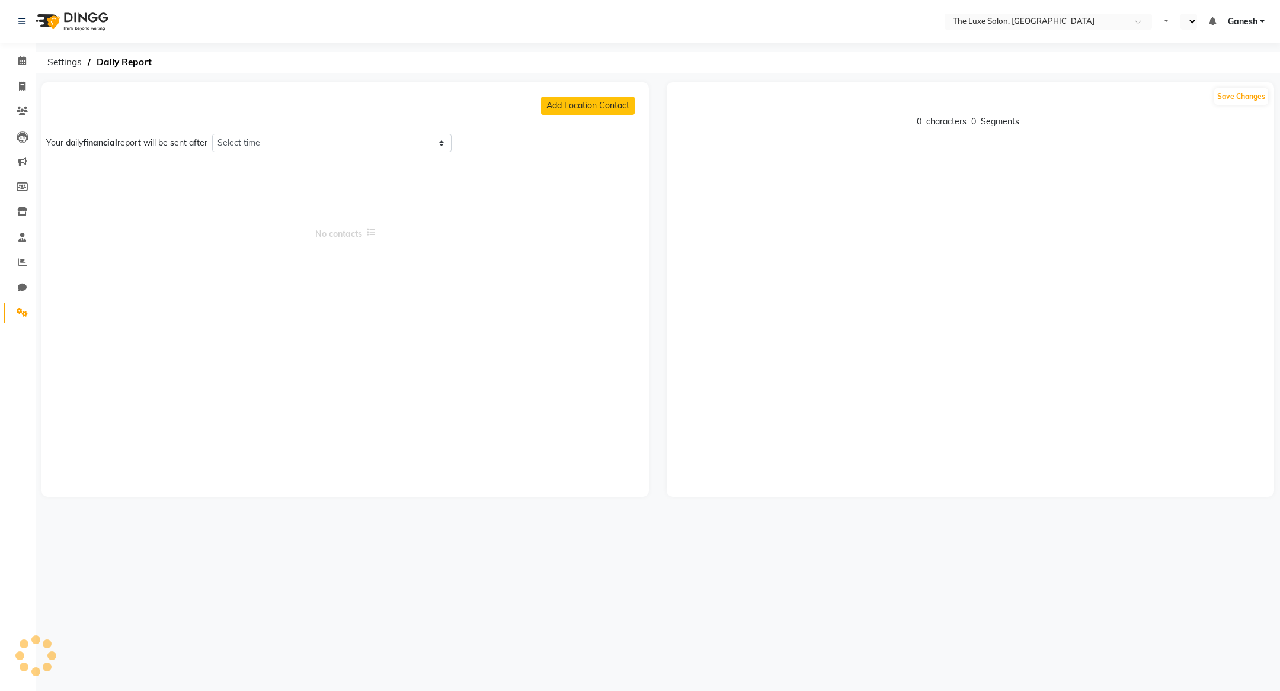
select select "1095"
select select "en"
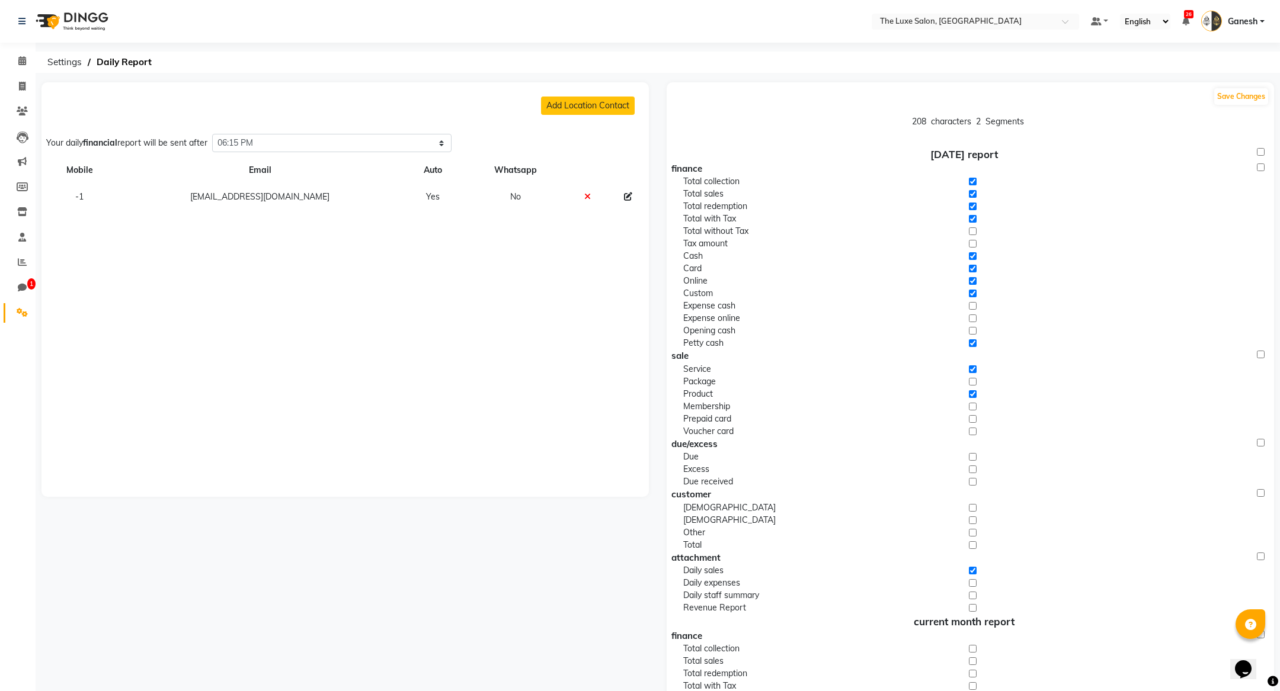
click at [1246, 30] on link "Ganesh" at bounding box center [1232, 22] width 63 height 20
click at [1207, 84] on link "Sign out" at bounding box center [1203, 85] width 108 height 18
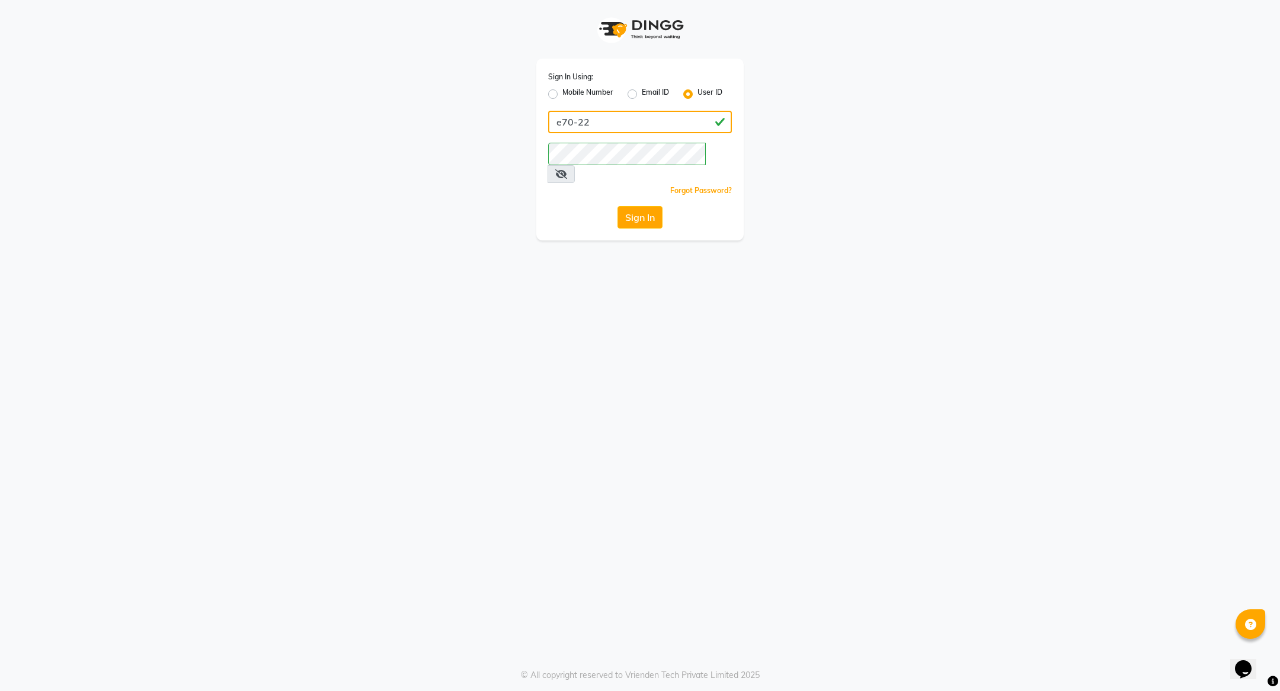
drag, startPoint x: 629, startPoint y: 126, endPoint x: 502, endPoint y: 123, distance: 127.4
click at [502, 123] on div "Sign In Using: Mobile Number Email ID User ID e70-22 Remember me Forgot Passwor…" at bounding box center [639, 120] width 675 height 241
click at [637, 91] on div "Email ID" at bounding box center [647, 94] width 41 height 14
click at [642, 95] on label "Email ID" at bounding box center [655, 94] width 27 height 14
click at [642, 95] on input "Email ID" at bounding box center [646, 91] width 8 height 8
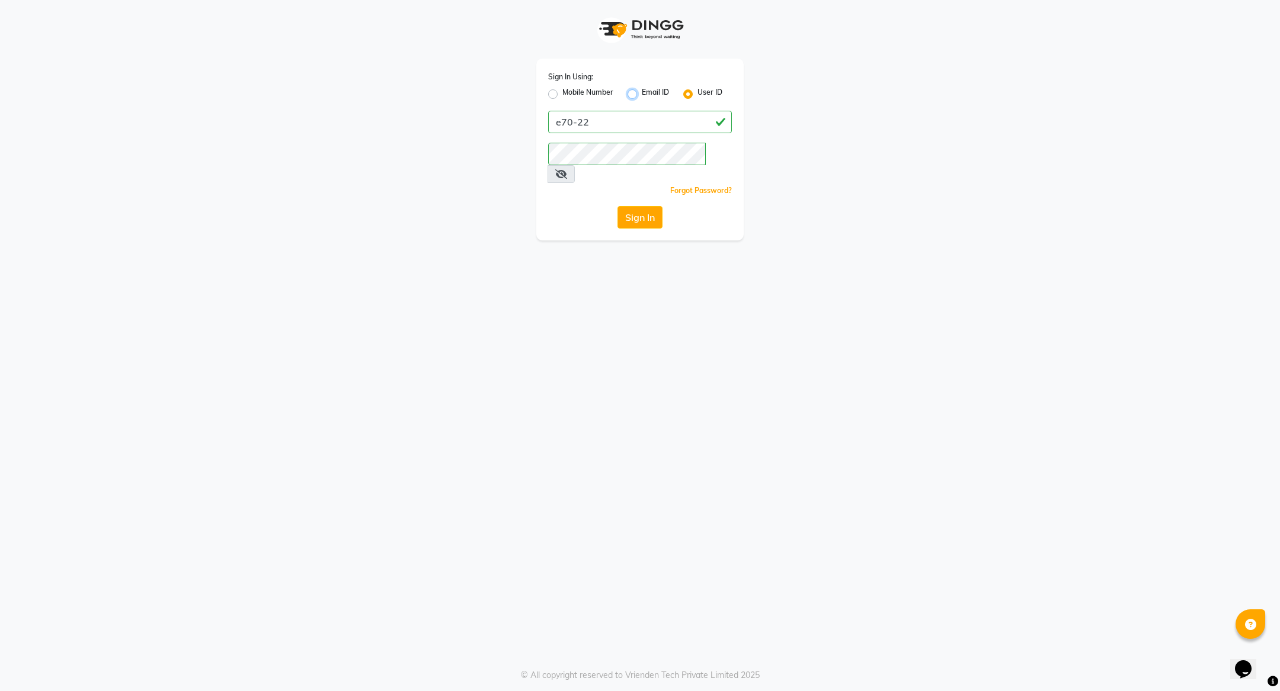
radio input "true"
radio input "false"
click at [613, 124] on input "Username" at bounding box center [640, 122] width 184 height 23
type input "[EMAIL_ADDRESS][DOMAIN_NAME]"
click at [651, 206] on button "Sign In" at bounding box center [639, 217] width 45 height 23
